Goal: Information Seeking & Learning: Learn about a topic

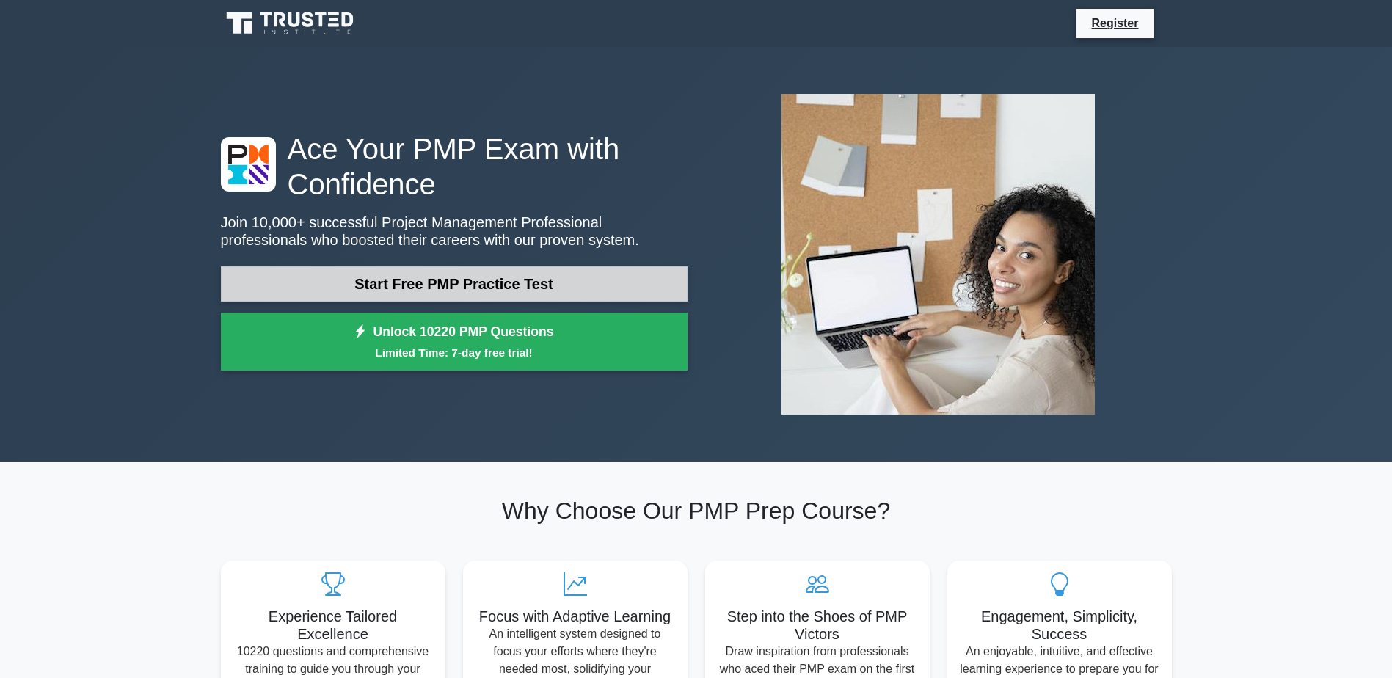
click at [383, 266] on link "Start Free PMP Practice Test" at bounding box center [454, 283] width 467 height 35
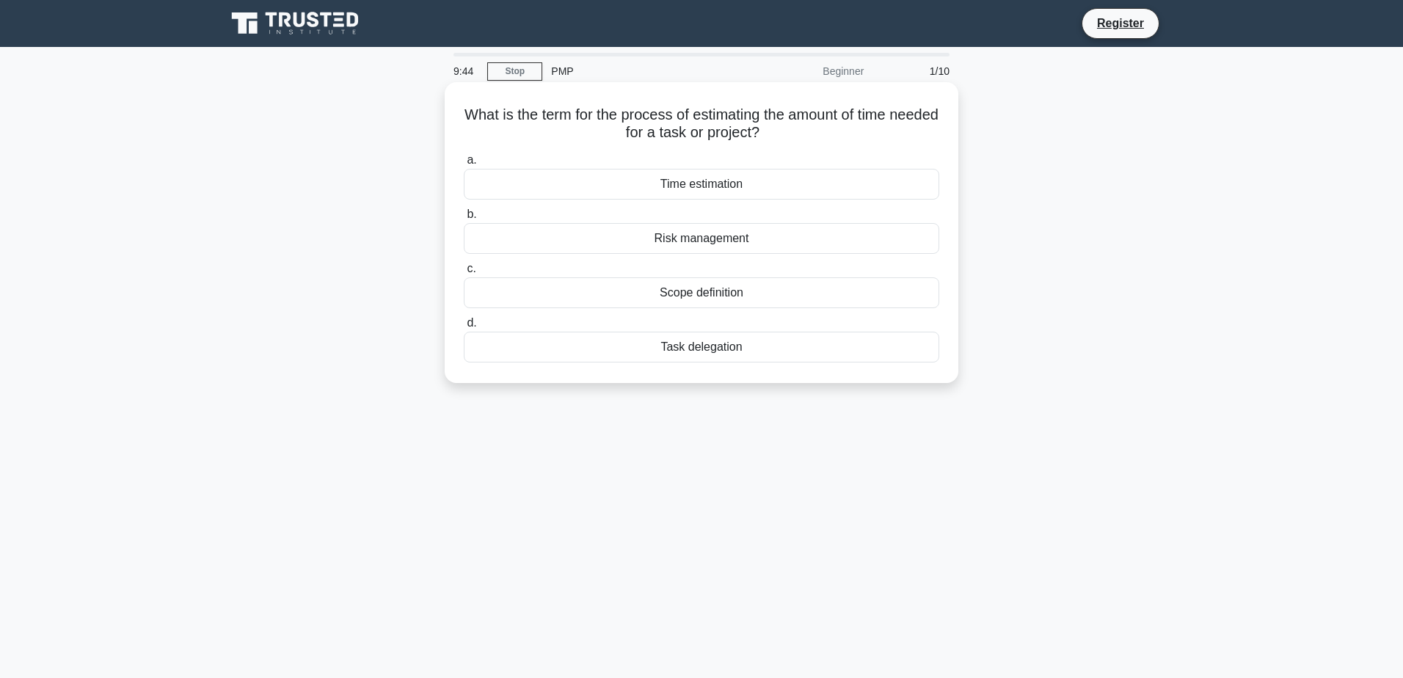
click at [724, 175] on div "Time estimation" at bounding box center [701, 184] width 475 height 31
click at [464, 165] on input "a. Time estimation" at bounding box center [464, 161] width 0 height 10
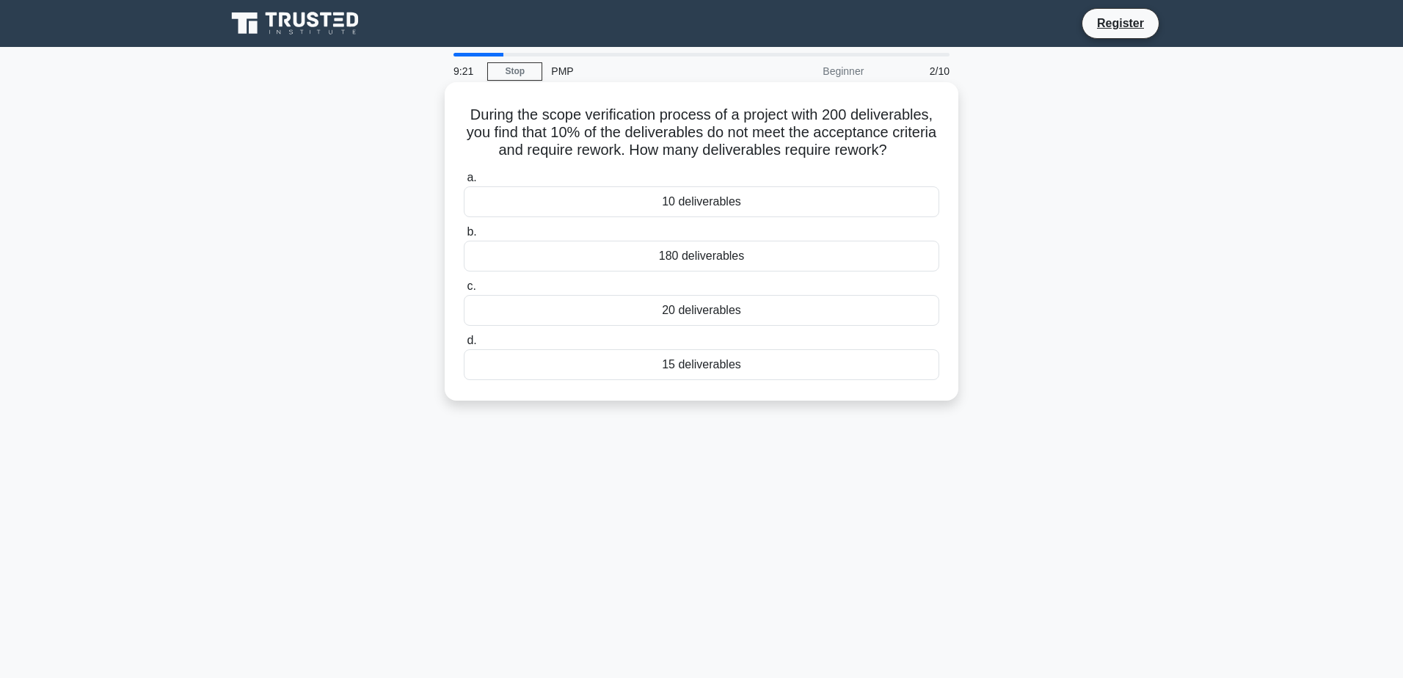
click at [613, 303] on div "20 deliverables" at bounding box center [701, 310] width 475 height 31
click at [464, 291] on input "c. 20 deliverables" at bounding box center [464, 287] width 0 height 10
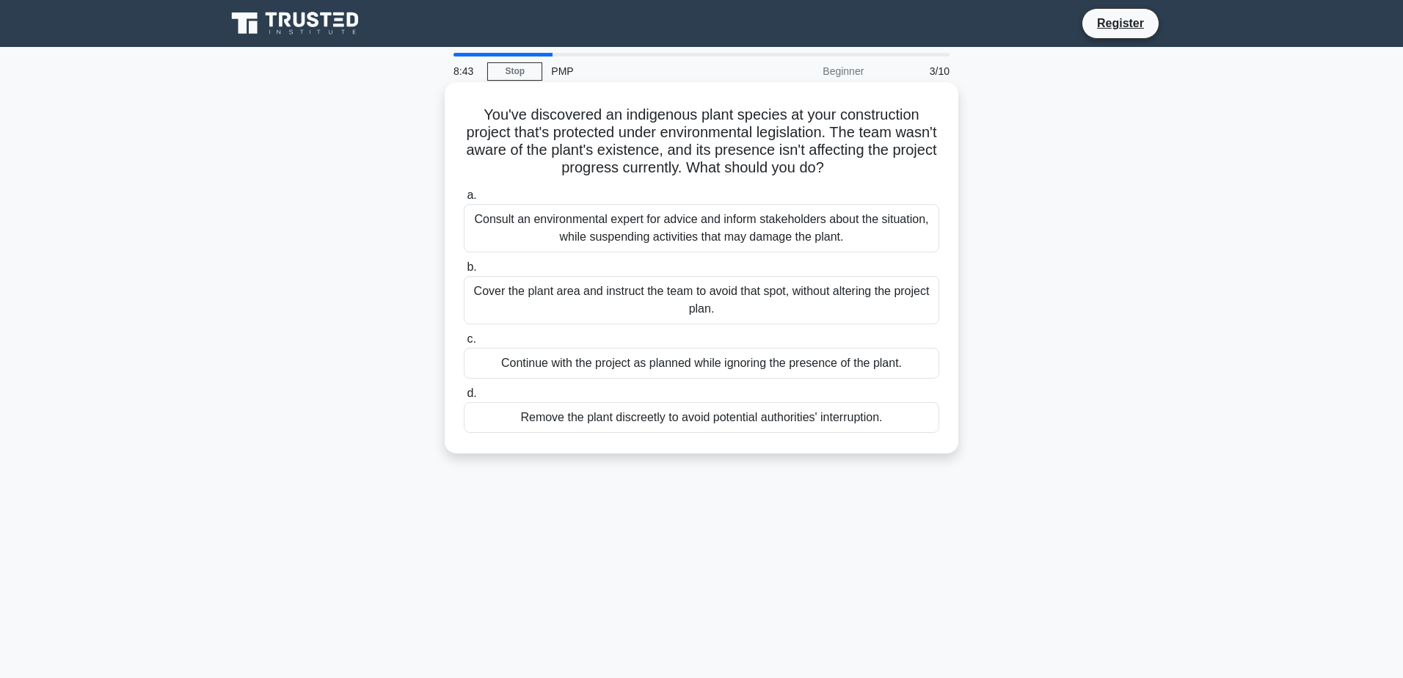
click at [632, 241] on div "Consult an environmental expert for advice and inform stakeholders about the si…" at bounding box center [701, 228] width 475 height 48
click at [464, 200] on input "a. Consult an environmental expert for advice and inform stakeholders about the…" at bounding box center [464, 196] width 0 height 10
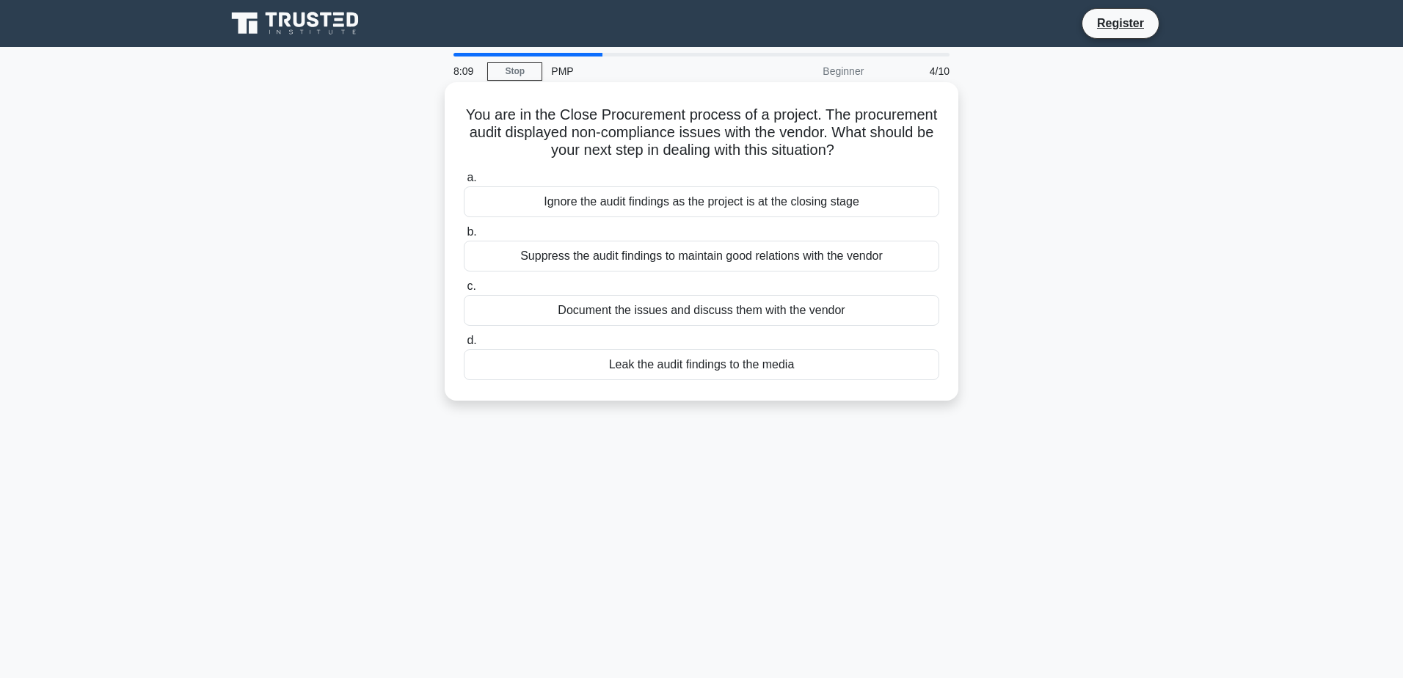
click at [841, 307] on div "Document the issues and discuss them with the vendor" at bounding box center [701, 310] width 475 height 31
click at [464, 291] on input "c. Document the issues and discuss them with the vendor" at bounding box center [464, 287] width 0 height 10
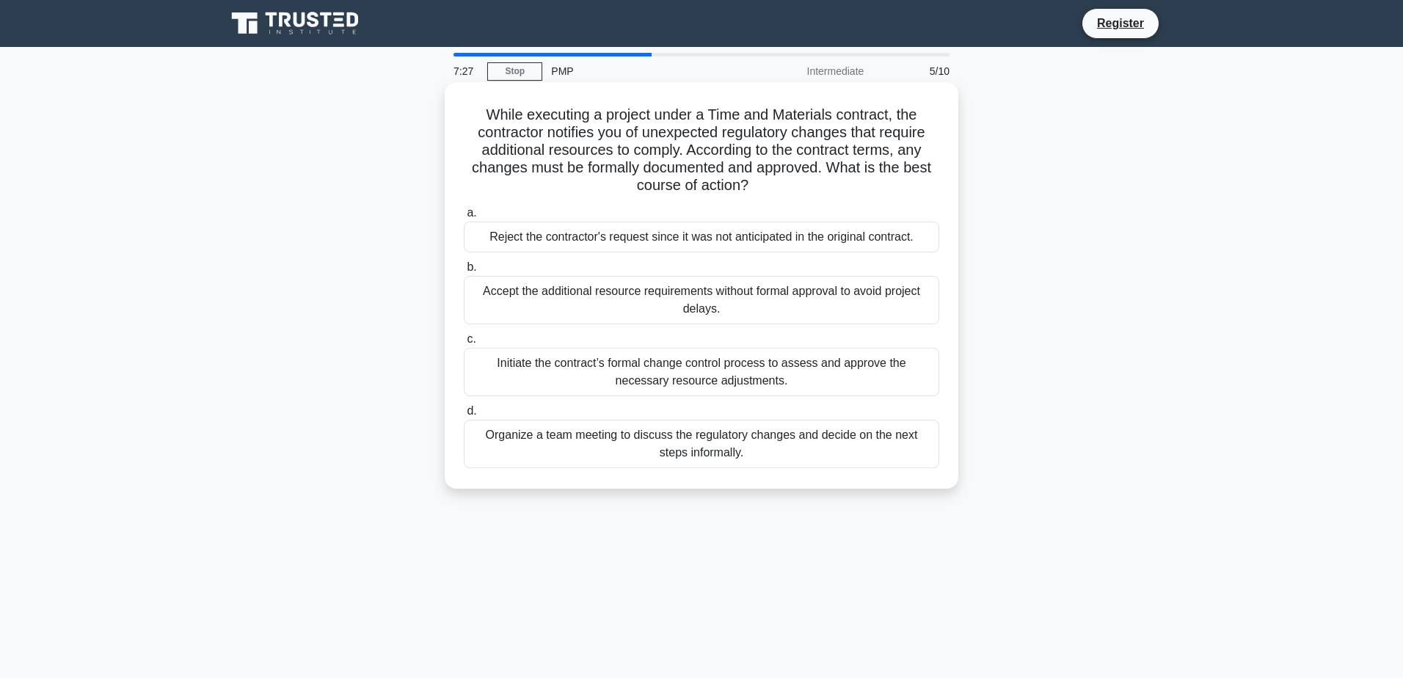
click at [797, 379] on div "Initiate the contract’s formal change control process to assess and approve the…" at bounding box center [701, 372] width 475 height 48
click at [464, 344] on input "c. Initiate the contract’s formal change control process to assess and approve …" at bounding box center [464, 340] width 0 height 10
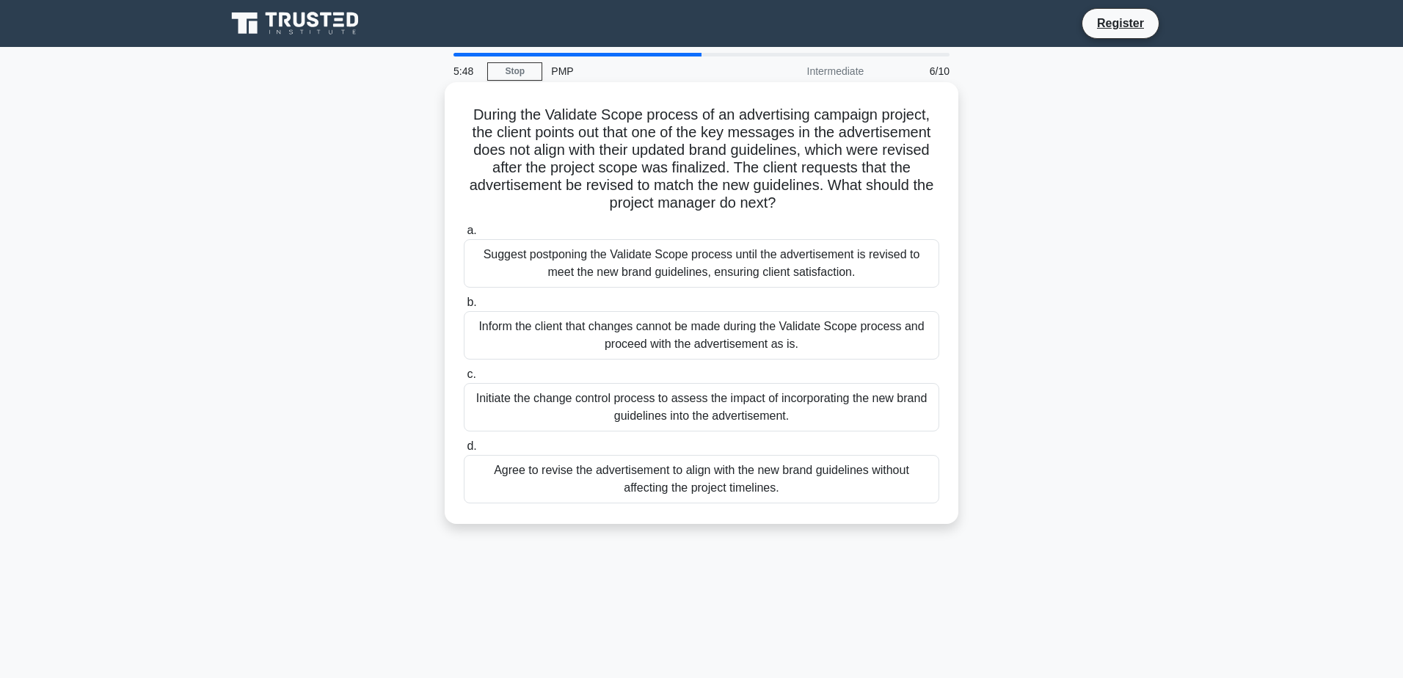
click at [647, 407] on div "Initiate the change control process to assess the impact of incorporating the n…" at bounding box center [701, 407] width 475 height 48
click at [464, 379] on input "c. Initiate the change control process to assess the impact of incorporating th…" at bounding box center [464, 375] width 0 height 10
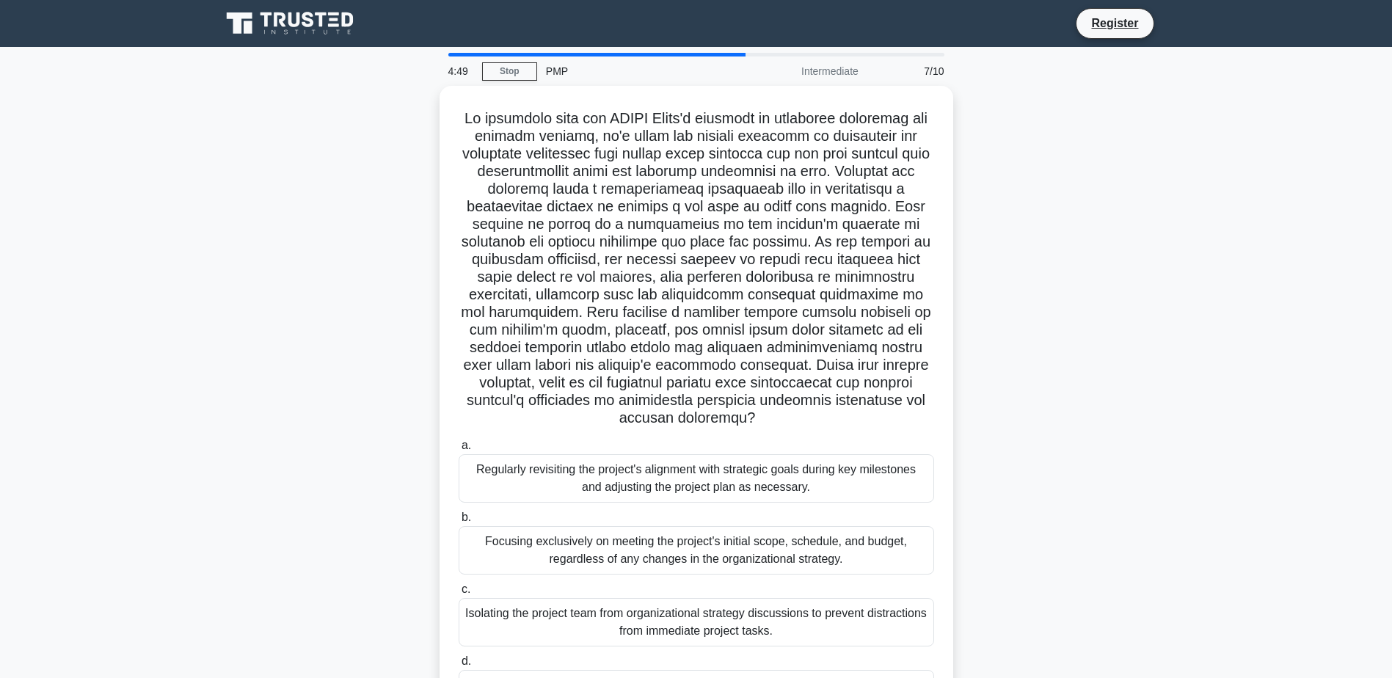
scroll to position [62, 0]
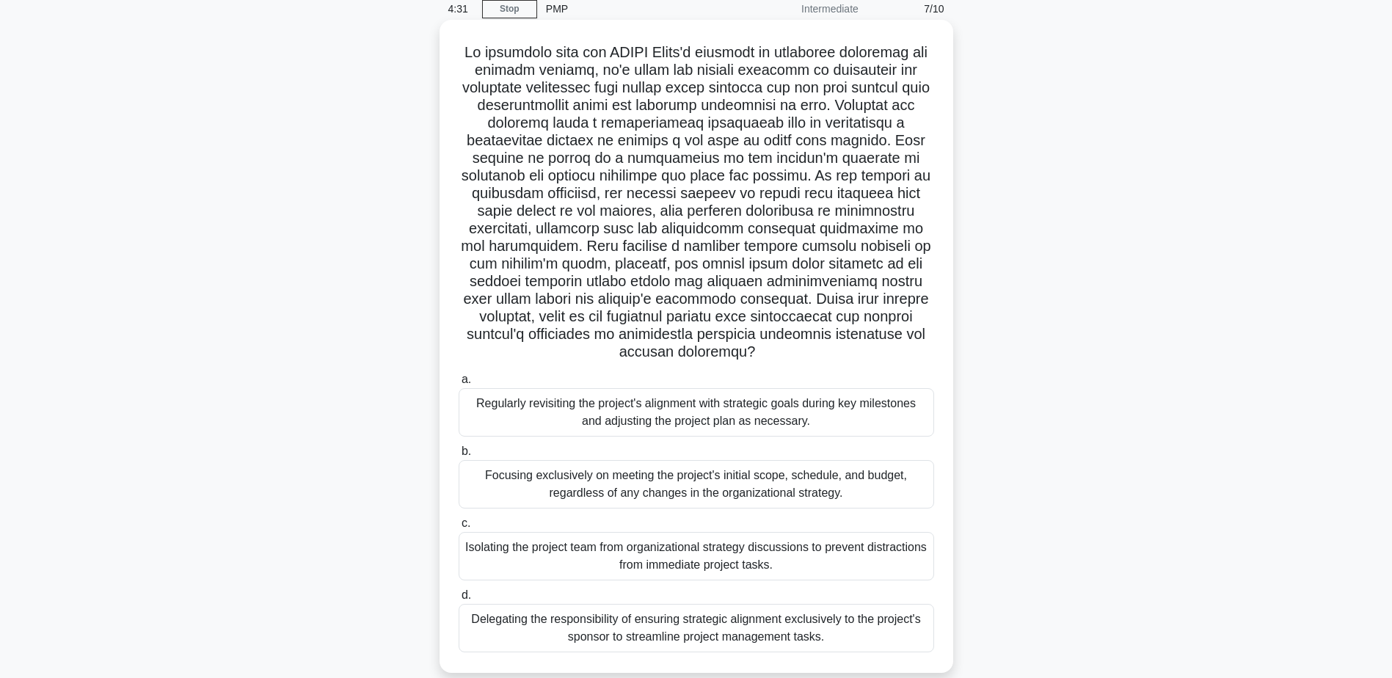
click at [798, 390] on div "Regularly revisiting the project's alignment with strategic goals during key mi…" at bounding box center [696, 412] width 475 height 48
click at [459, 384] on input "a. Regularly revisiting the project's alignment with strategic goals during key…" at bounding box center [459, 380] width 0 height 10
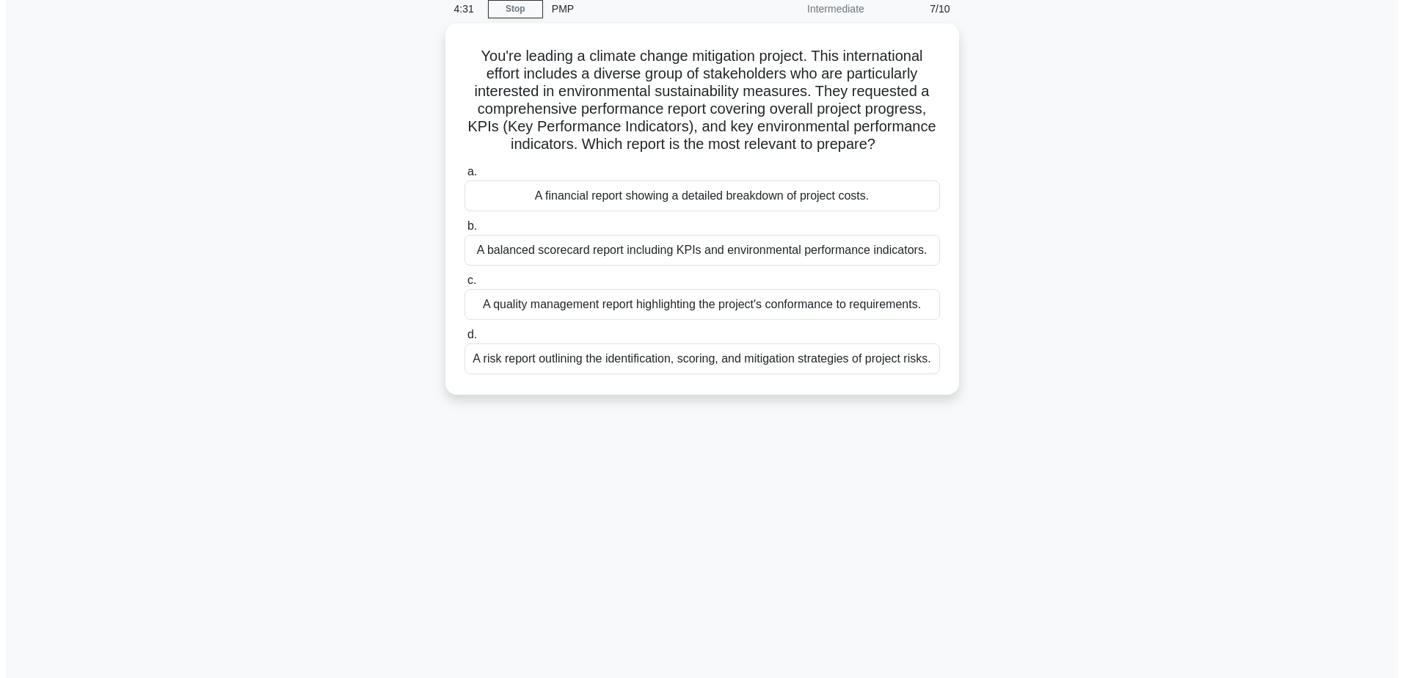
scroll to position [0, 0]
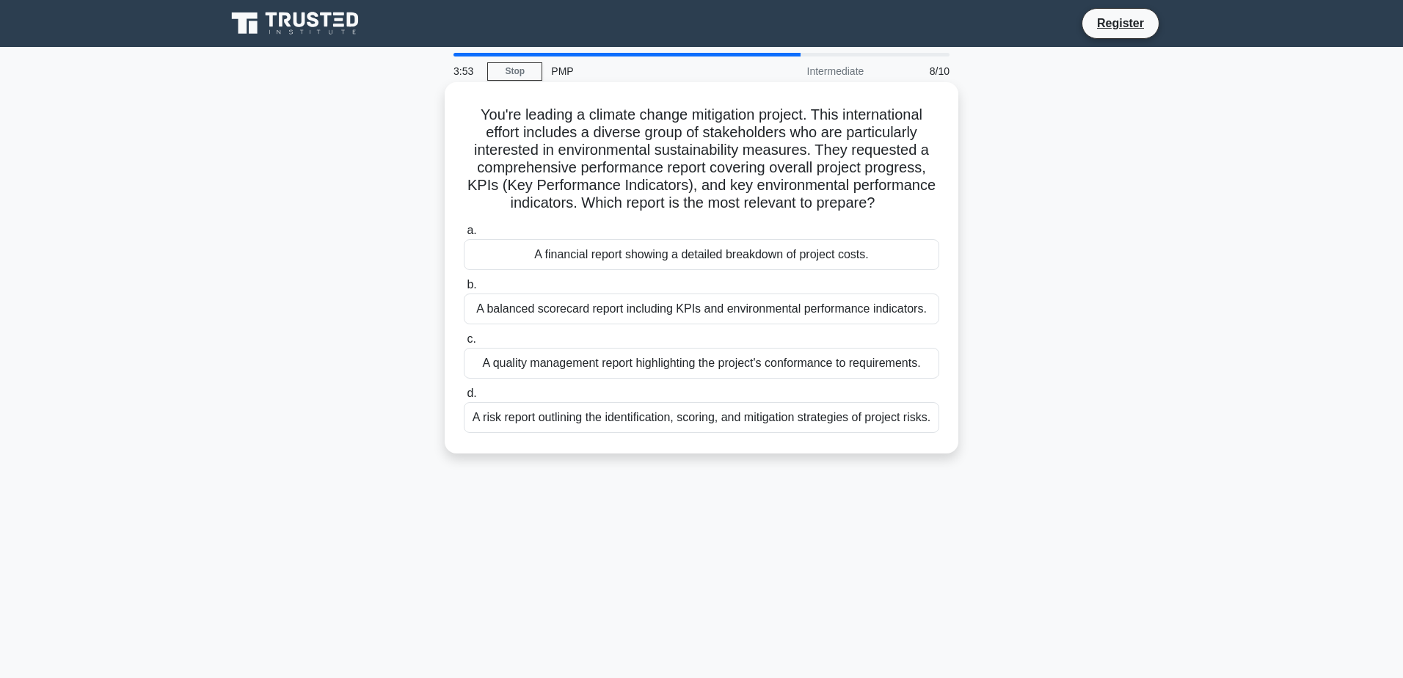
click at [933, 301] on div "A balanced scorecard report including KPIs and environmental performance indica…" at bounding box center [701, 308] width 475 height 31
click at [464, 290] on input "b. A balanced scorecard report including KPIs and environmental performance ind…" at bounding box center [464, 285] width 0 height 10
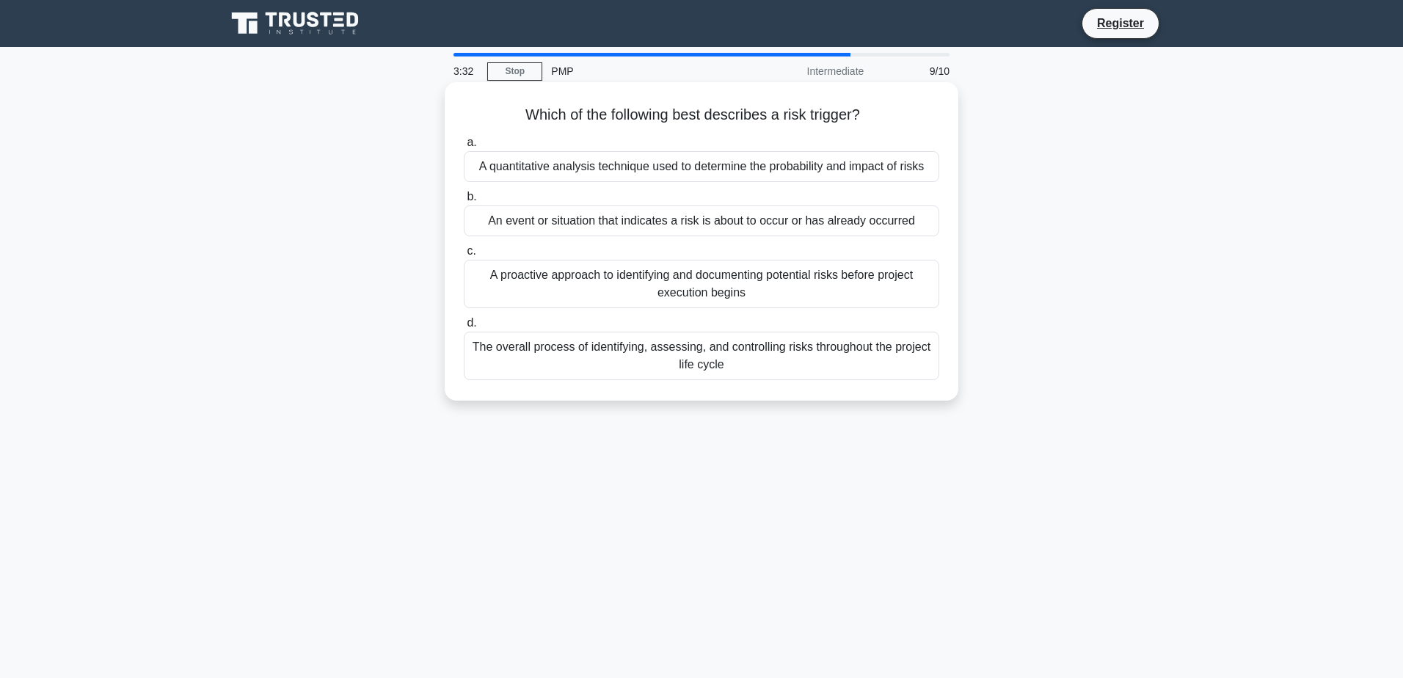
click at [891, 224] on div "An event or situation that indicates a risk is about to occur or has already oc…" at bounding box center [701, 220] width 475 height 31
click at [464, 202] on input "b. An event or situation that indicates a risk is about to occur or has already…" at bounding box center [464, 197] width 0 height 10
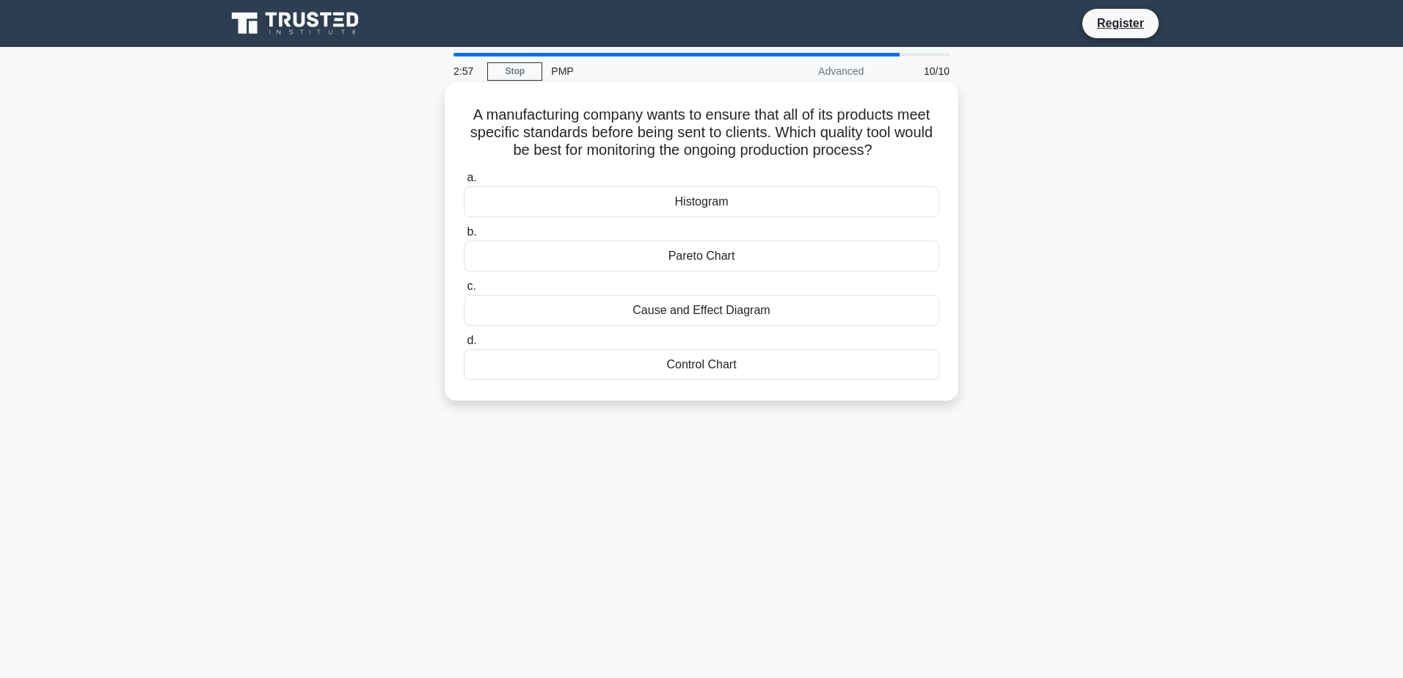
click at [765, 351] on div "Control Chart" at bounding box center [701, 364] width 475 height 31
click at [464, 346] on input "d. Control Chart" at bounding box center [464, 341] width 0 height 10
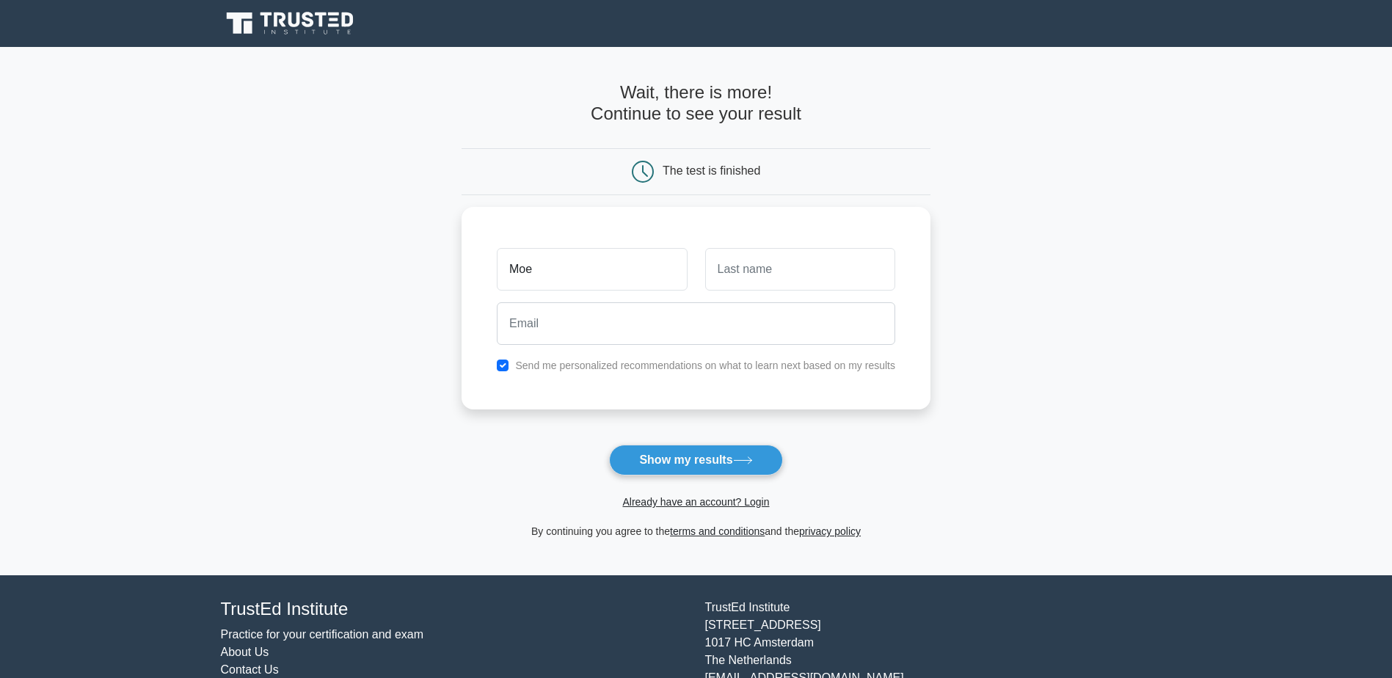
type input "Moe"
type input "Tarrabain"
click at [537, 359] on label "Send me personalized recommendations on what to learn next based on my results" at bounding box center [705, 362] width 380 height 12
click at [495, 357] on div "Send me personalized recommendations on what to learn next based on my results" at bounding box center [696, 362] width 416 height 18
click at [511, 353] on div "Send me personalized recommendations on what to learn next based on my results" at bounding box center [696, 362] width 416 height 18
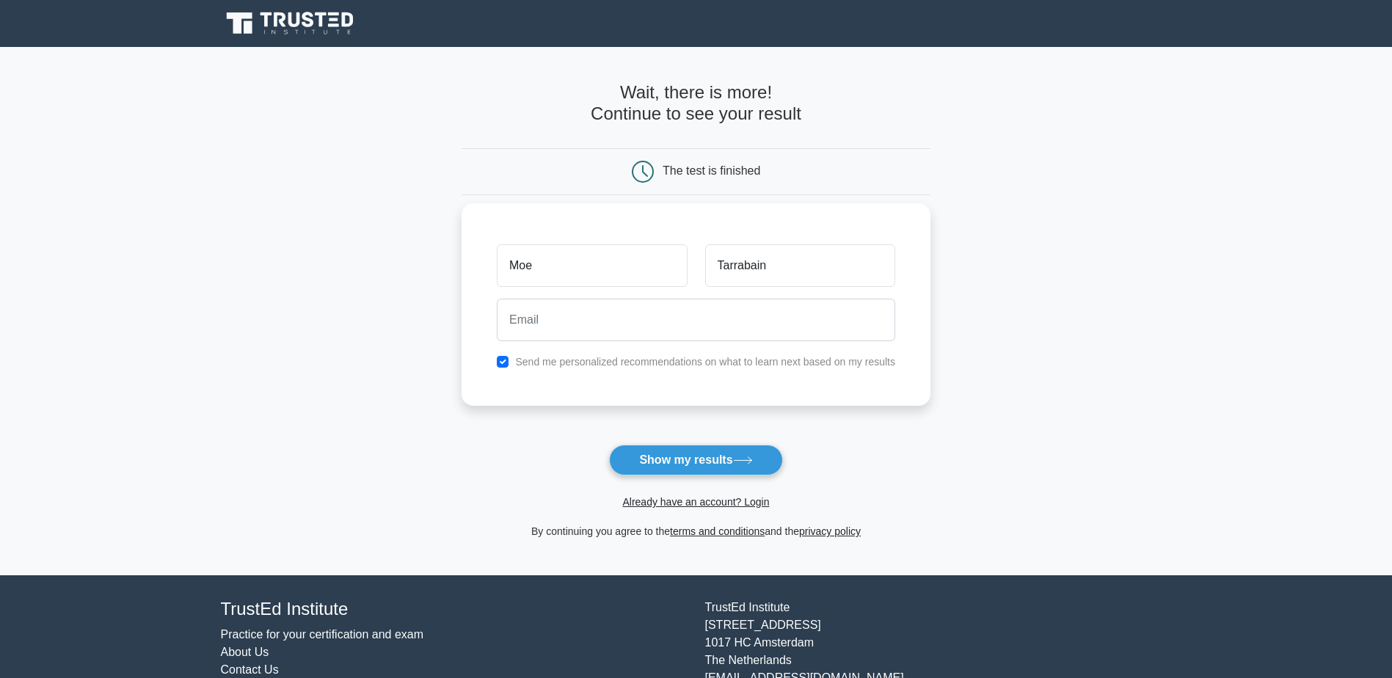
click at [497, 355] on div "Send me personalized recommendations on what to learn next based on my results" at bounding box center [696, 362] width 416 height 18
click at [506, 357] on input "checkbox" at bounding box center [503, 362] width 12 height 12
checkbox input "false"
click at [561, 321] on input "email" at bounding box center [696, 320] width 398 height 43
type input "mohamedta@graham.ca"
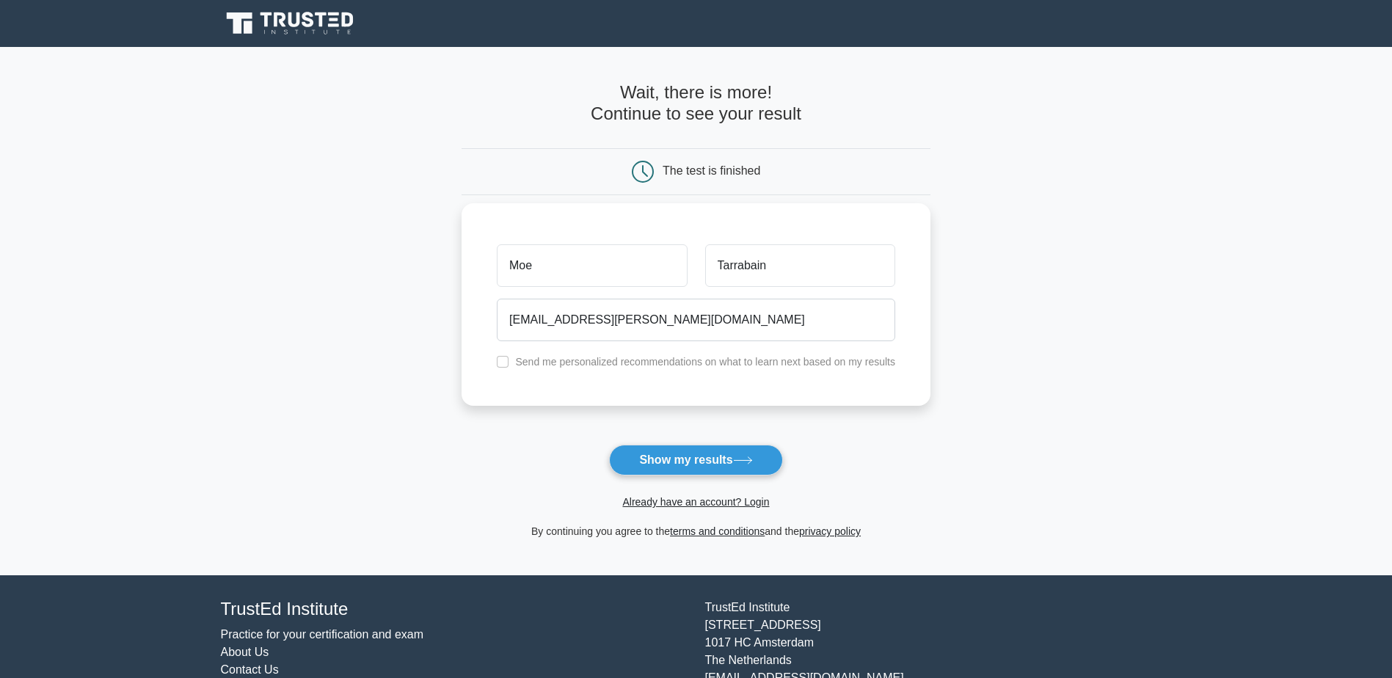
click at [513, 356] on div "Send me personalized recommendations on what to learn next based on my results" at bounding box center [696, 362] width 416 height 18
click at [504, 357] on input "checkbox" at bounding box center [503, 362] width 12 height 12
checkbox input "true"
click at [674, 445] on button "Show my results" at bounding box center [695, 460] width 173 height 31
